Goal: Information Seeking & Learning: Find specific page/section

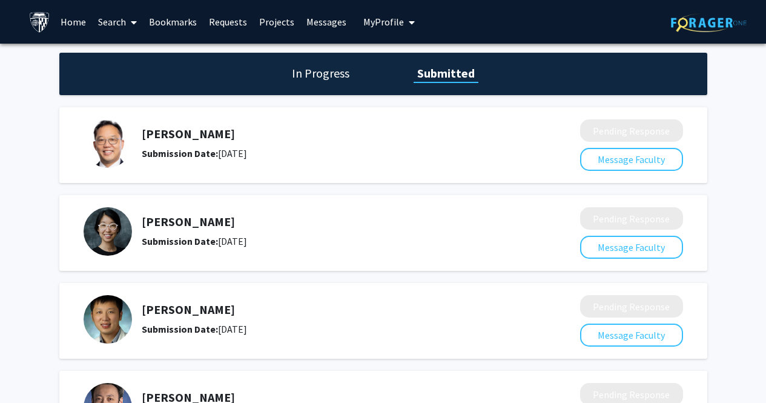
click at [319, 25] on link "Messages" at bounding box center [327, 22] width 52 height 42
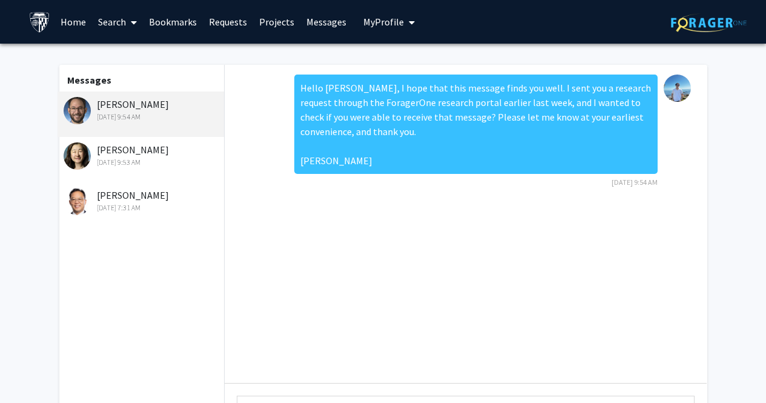
click at [374, 21] on span "My Profile" at bounding box center [384, 22] width 41 height 12
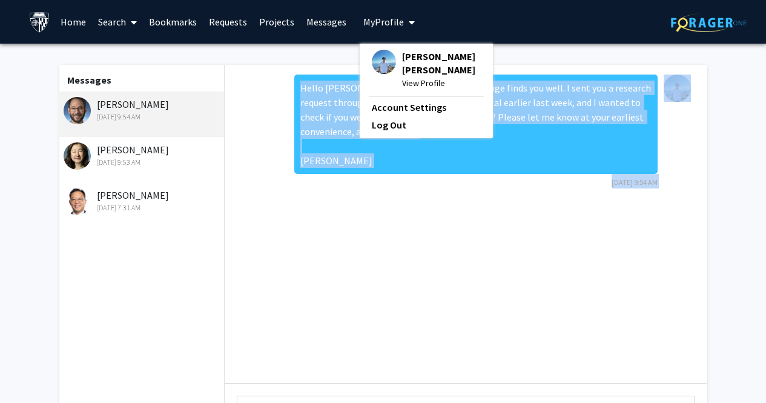
drag, startPoint x: 275, startPoint y: 370, endPoint x: 261, endPoint y: 361, distance: 16.8
click at [266, 385] on div "Hello [PERSON_NAME], I hope that this message finds you well. I sent you a rese…" at bounding box center [466, 277] width 482 height 424
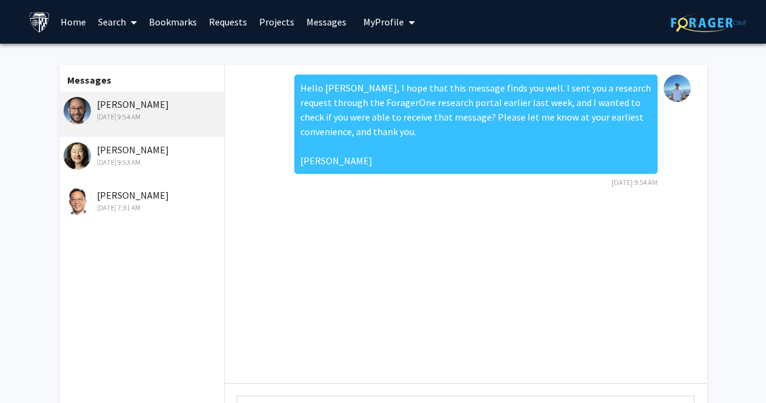
click at [236, 133] on div "Hello [PERSON_NAME], I hope that this message finds you well. I sent you a rese…" at bounding box center [466, 224] width 482 height 318
click at [225, 20] on link "Requests" at bounding box center [228, 22] width 50 height 42
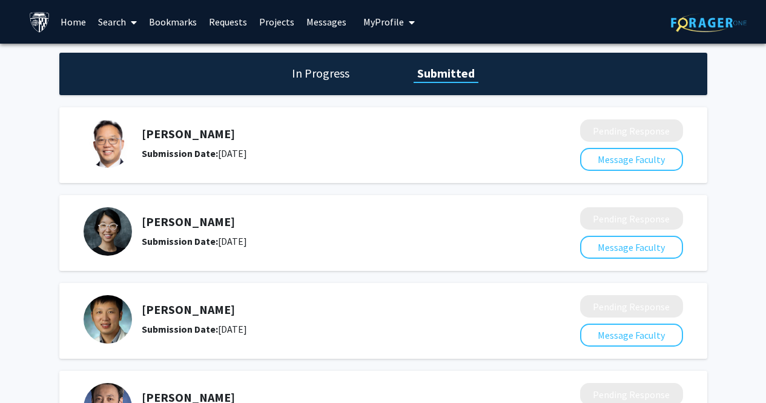
click at [118, 23] on link "Search" at bounding box center [117, 22] width 51 height 42
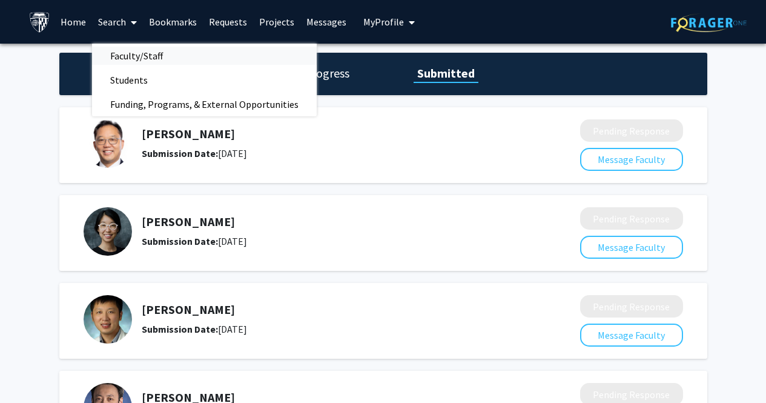
click at [134, 57] on span "Faculty/Staff" at bounding box center [136, 56] width 89 height 24
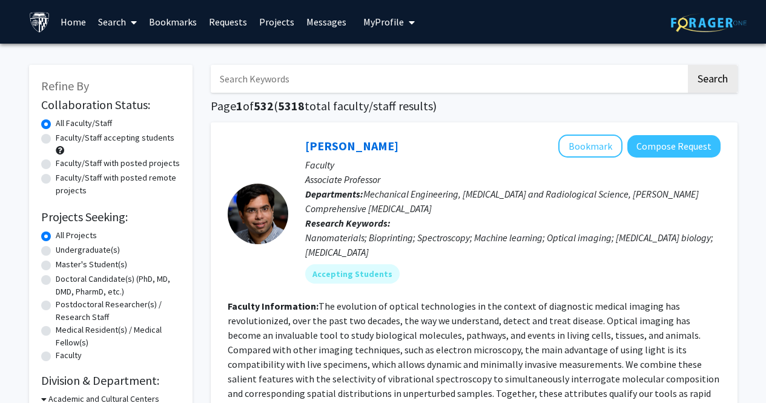
click at [325, 81] on input "Search Keywords" at bounding box center [449, 79] width 476 height 28
type input "bioinf"
drag, startPoint x: 44, startPoint y: 133, endPoint x: 41, endPoint y: 142, distance: 10.2
click at [42, 146] on div "Faculty/Staff accepting students" at bounding box center [110, 143] width 139 height 25
click at [56, 142] on label "Faculty/Staff accepting students" at bounding box center [115, 137] width 119 height 13
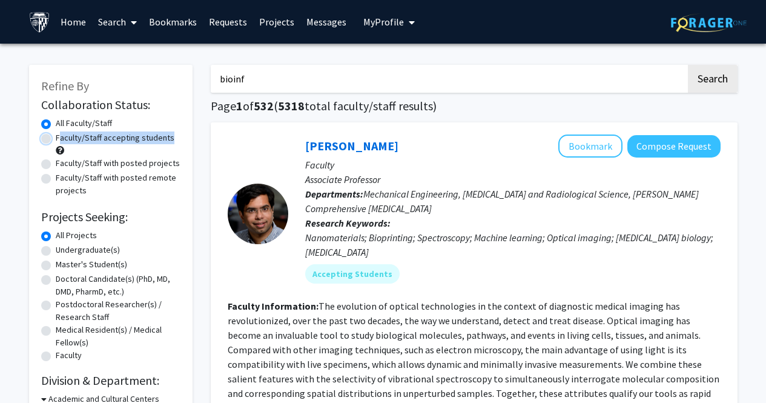
click at [56, 139] on input "Faculty/Staff accepting students" at bounding box center [60, 135] width 8 height 8
radio input "true"
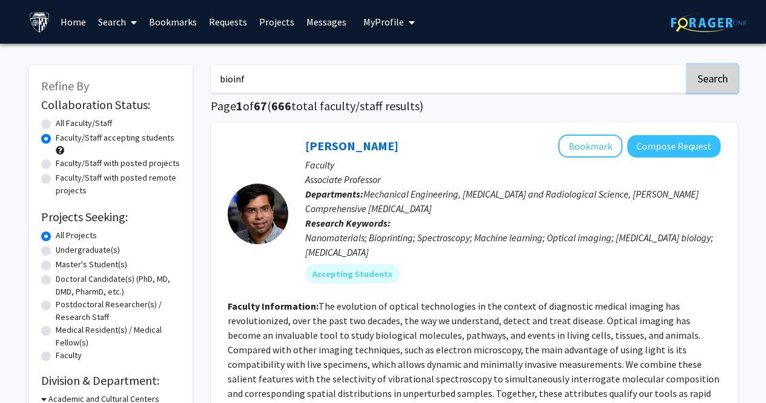
click at [697, 87] on button "Search" at bounding box center [713, 79] width 50 height 28
radio input "true"
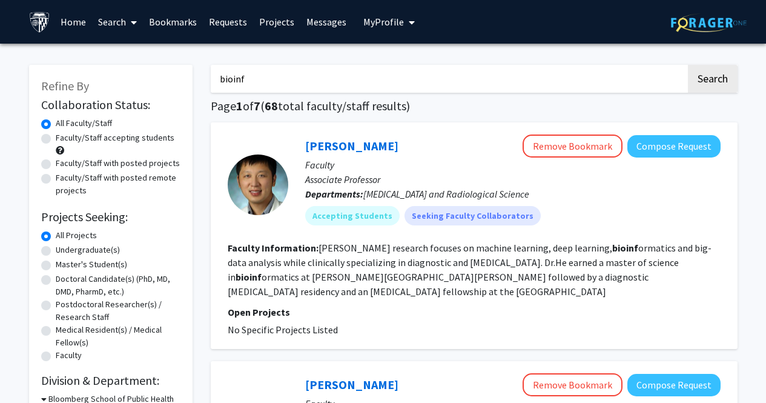
click at [56, 142] on label "Faculty/Staff accepting students" at bounding box center [115, 137] width 119 height 13
click at [56, 139] on input "Faculty/Staff accepting students" at bounding box center [60, 135] width 8 height 8
radio input "true"
click at [56, 122] on label "All Faculty/Staff" at bounding box center [84, 123] width 56 height 13
click at [56, 122] on input "All Faculty/Staff" at bounding box center [60, 121] width 8 height 8
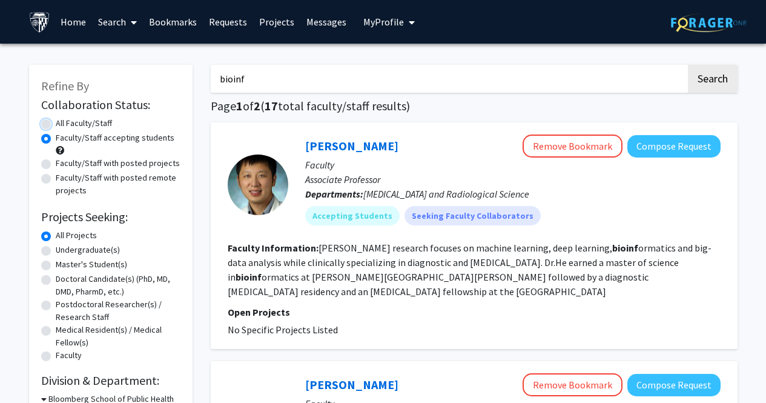
radio input "true"
click at [56, 138] on label "Faculty/Staff accepting students" at bounding box center [115, 137] width 119 height 13
click at [56, 138] on input "Faculty/Staff accepting students" at bounding box center [60, 135] width 8 height 8
radio input "true"
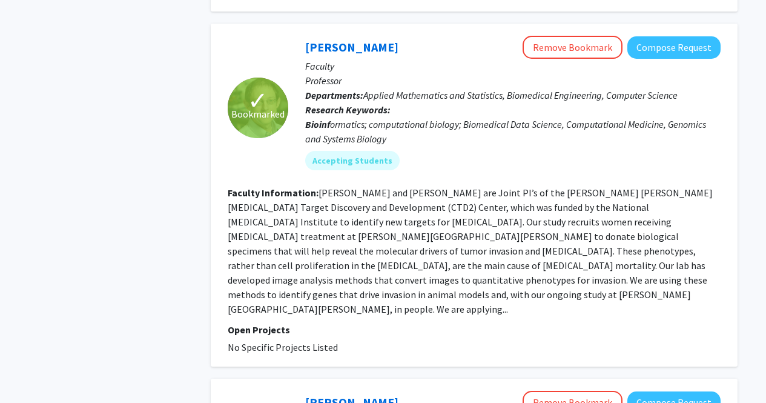
scroll to position [841, 0]
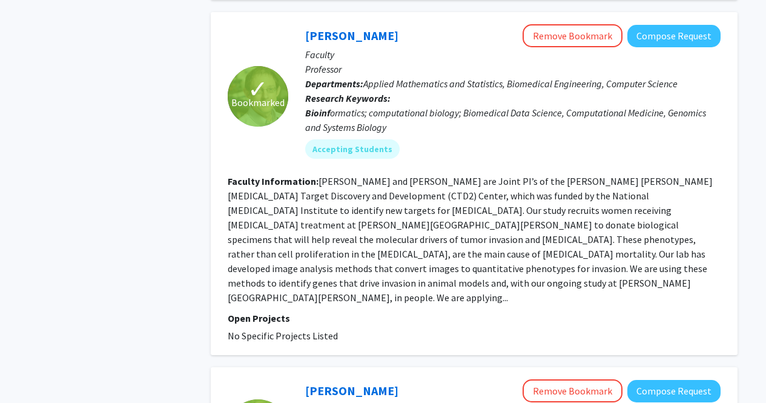
drag, startPoint x: 336, startPoint y: 221, endPoint x: 353, endPoint y: 232, distance: 20.7
click at [336, 221] on fg-read-more "[PERSON_NAME] and [PERSON_NAME] are Joint PI’s of the [PERSON_NAME] [PERSON_NAM…" at bounding box center [470, 239] width 485 height 128
click at [677, 253] on fg-read-more "[PERSON_NAME] and [PERSON_NAME] are Joint PI’s of the [PERSON_NAME] [PERSON_NAM…" at bounding box center [470, 239] width 485 height 128
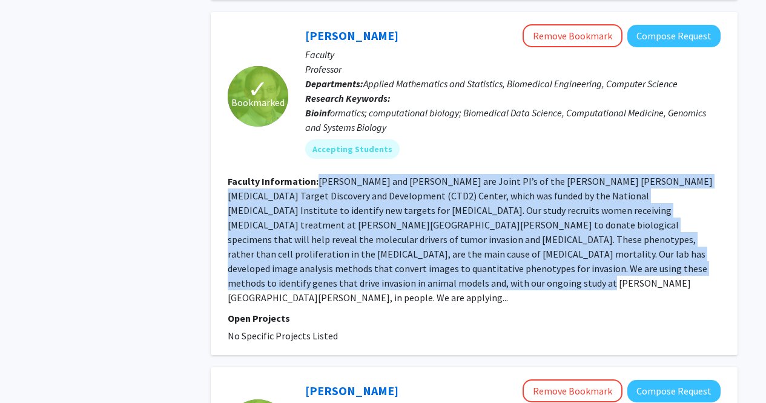
drag, startPoint x: 695, startPoint y: 253, endPoint x: 320, endPoint y: 170, distance: 384.1
click at [319, 175] on fg-read-more "[PERSON_NAME] and [PERSON_NAME] are Joint PI’s of the [PERSON_NAME] [PERSON_NAM…" at bounding box center [470, 239] width 485 height 128
click at [450, 175] on fg-read-more "[PERSON_NAME] and [PERSON_NAME] are Joint PI’s of the [PERSON_NAME] [PERSON_NAM…" at bounding box center [470, 239] width 485 height 128
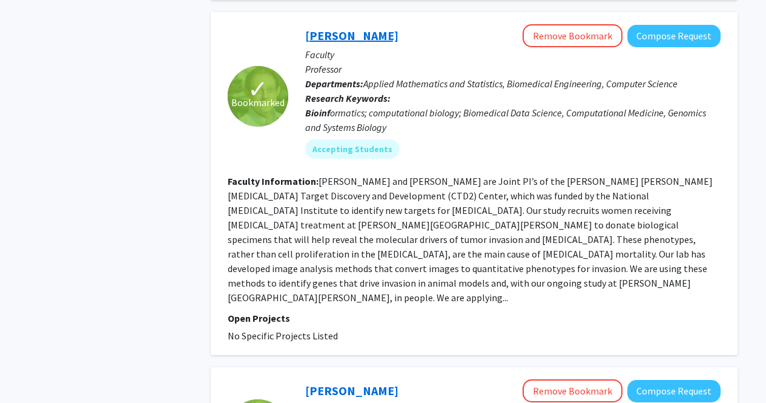
click at [352, 28] on link "[PERSON_NAME]" at bounding box center [351, 35] width 93 height 15
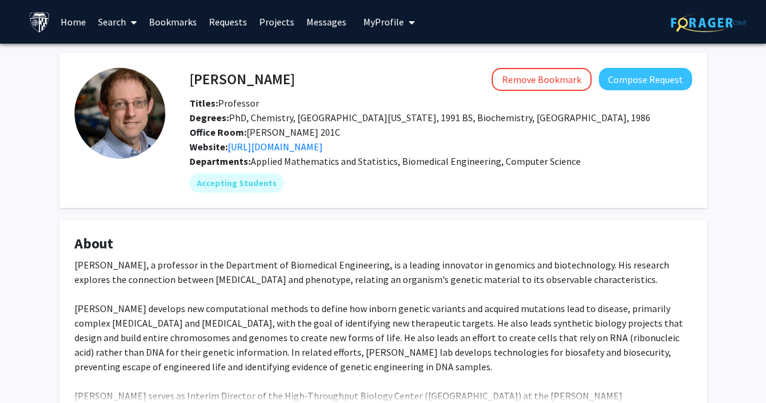
drag, startPoint x: 310, startPoint y: 138, endPoint x: 270, endPoint y: 216, distance: 88.1
click at [269, 220] on div "[PERSON_NAME] Remove Bookmark Compose Request Titles: Professor [PERSON_NAME]: …" at bounding box center [383, 399] width 666 height 693
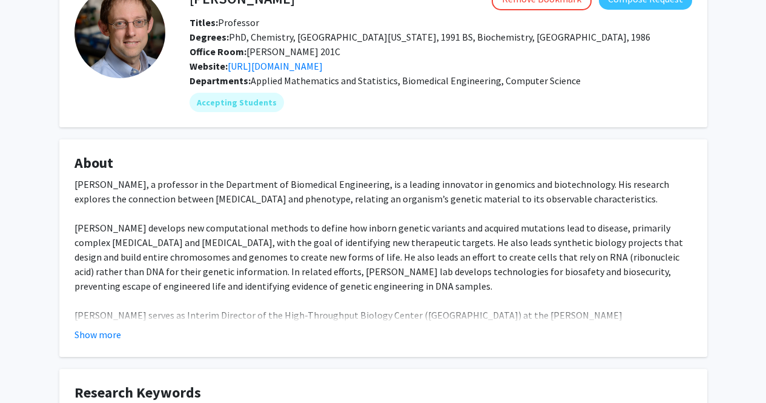
click at [106, 336] on button "Show more" at bounding box center [98, 334] width 47 height 15
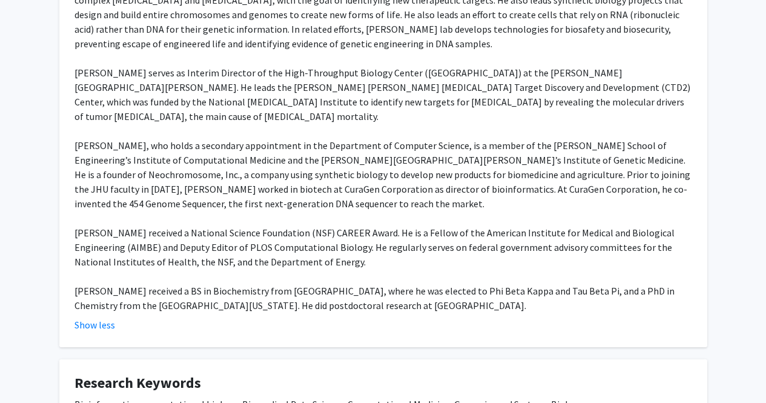
scroll to position [242, 0]
